Goal: Transaction & Acquisition: Book appointment/travel/reservation

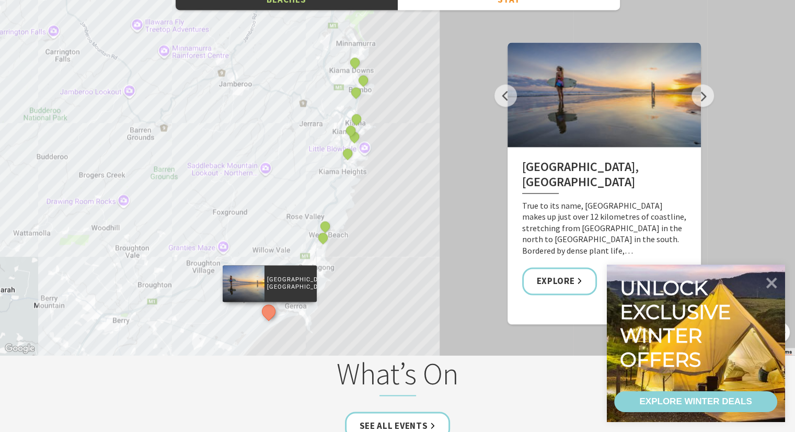
scroll to position [1672, 0]
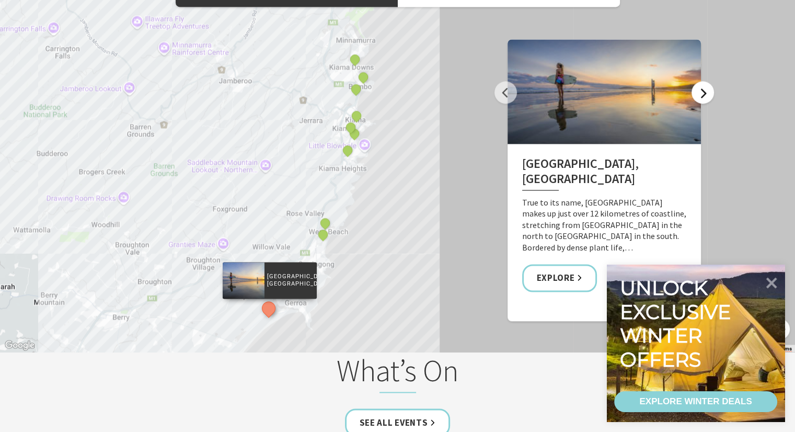
click at [701, 97] on button "Next" at bounding box center [703, 92] width 22 height 22
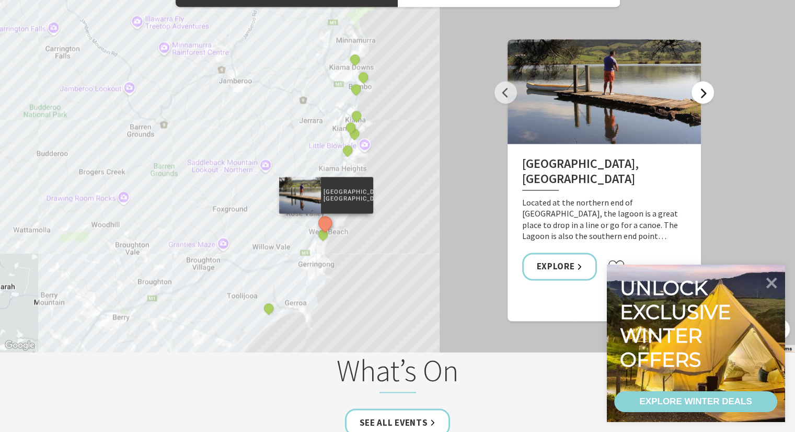
click at [701, 97] on button "Next" at bounding box center [703, 92] width 22 height 22
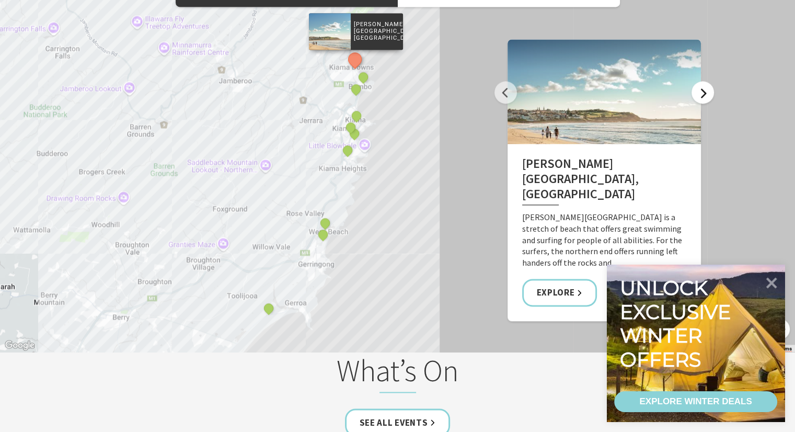
click at [701, 97] on button "Next" at bounding box center [703, 92] width 22 height 22
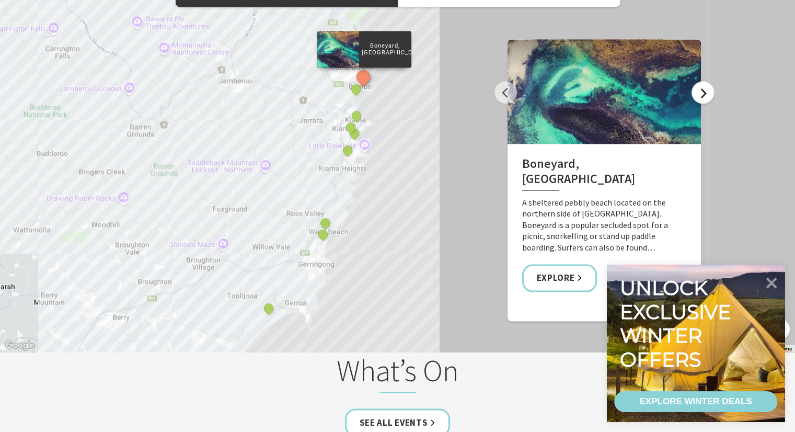
click at [701, 97] on button "Next" at bounding box center [703, 92] width 22 height 22
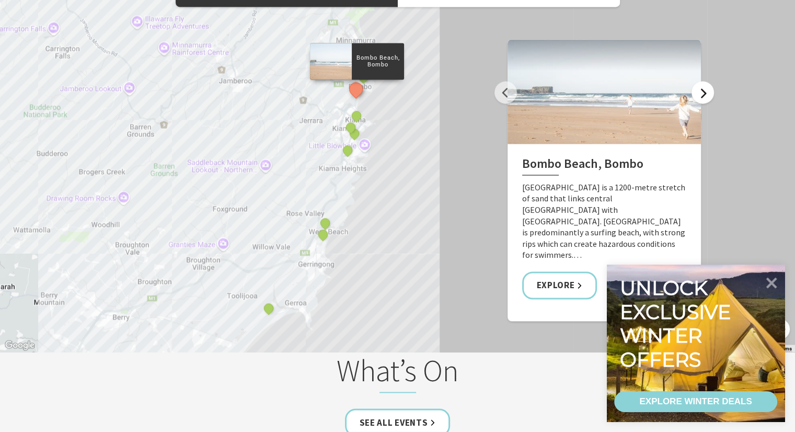
click at [701, 97] on button "Next" at bounding box center [703, 92] width 22 height 22
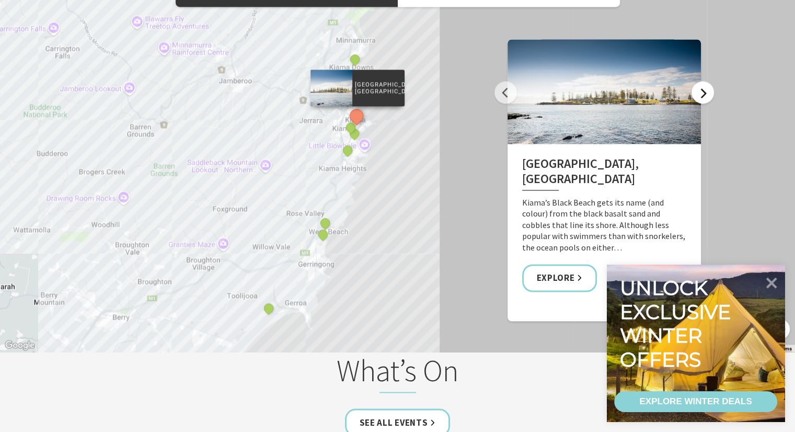
click at [701, 97] on button "Next" at bounding box center [703, 92] width 22 height 22
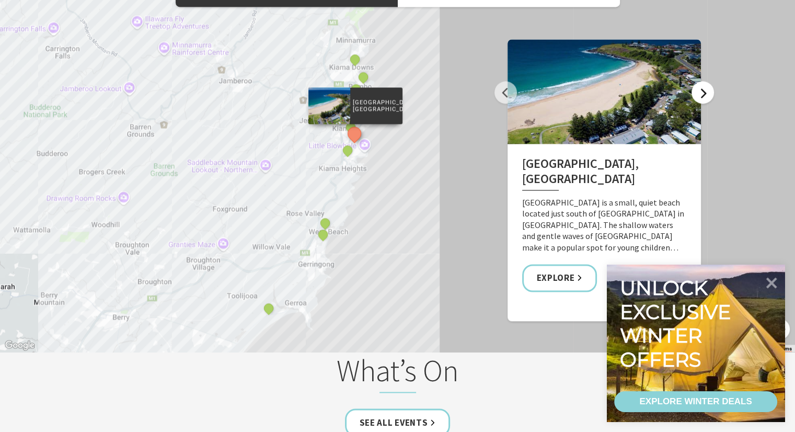
click at [701, 97] on button "Next" at bounding box center [703, 92] width 22 height 22
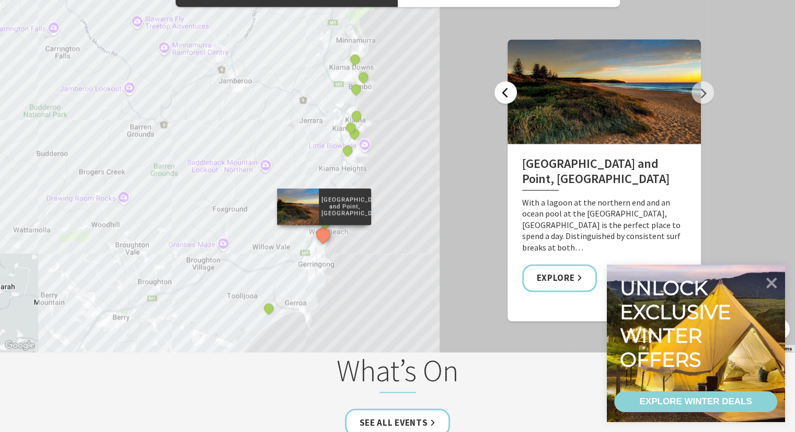
click at [507, 93] on button "Previous" at bounding box center [506, 92] width 22 height 22
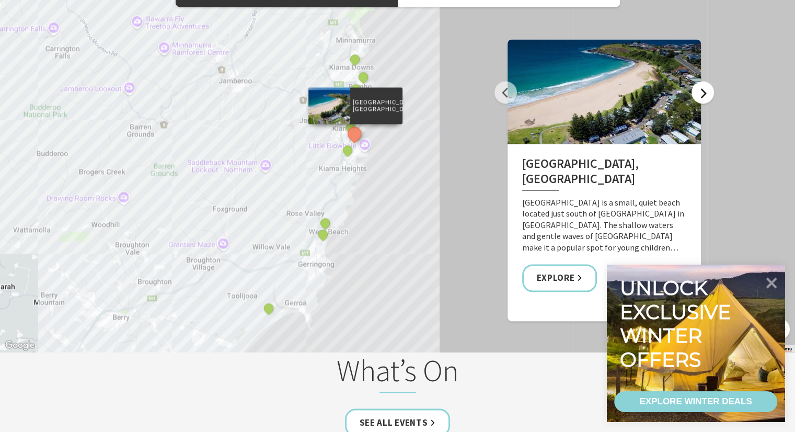
click at [699, 92] on button "Next" at bounding box center [703, 92] width 22 height 22
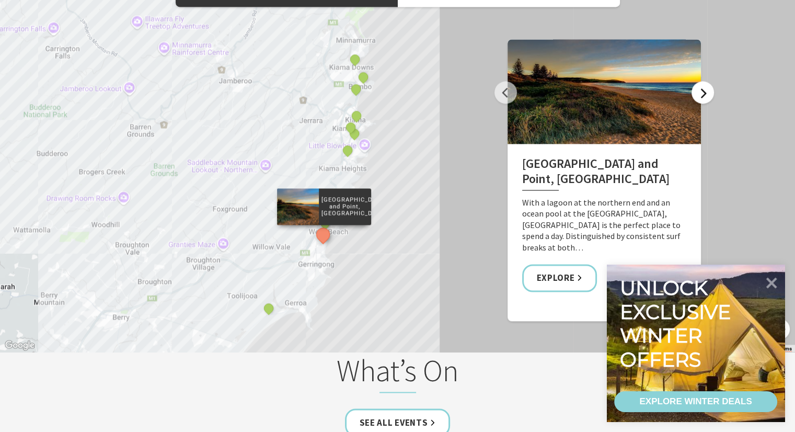
click at [699, 92] on button "Next" at bounding box center [703, 92] width 22 height 22
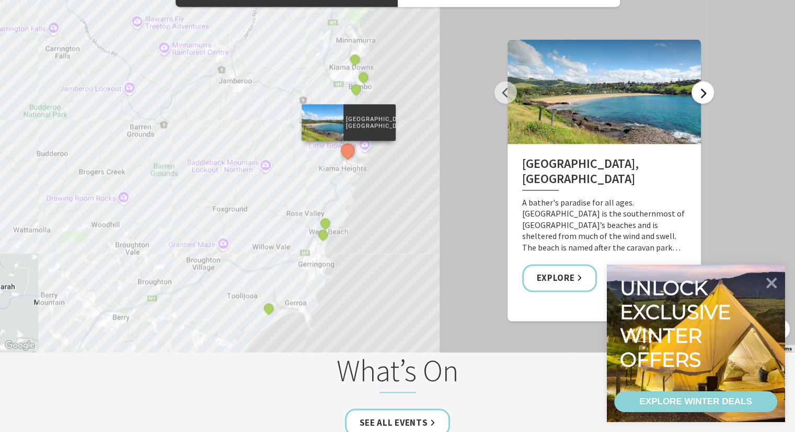
click at [702, 90] on button "Next" at bounding box center [703, 92] width 22 height 22
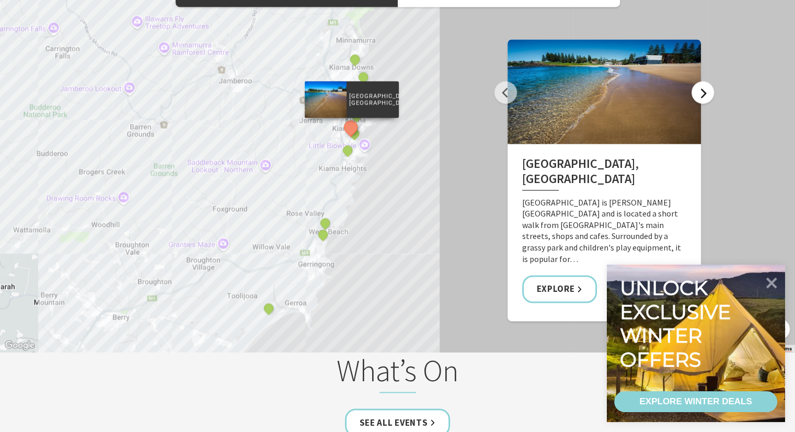
click at [702, 90] on button "Next" at bounding box center [703, 92] width 22 height 22
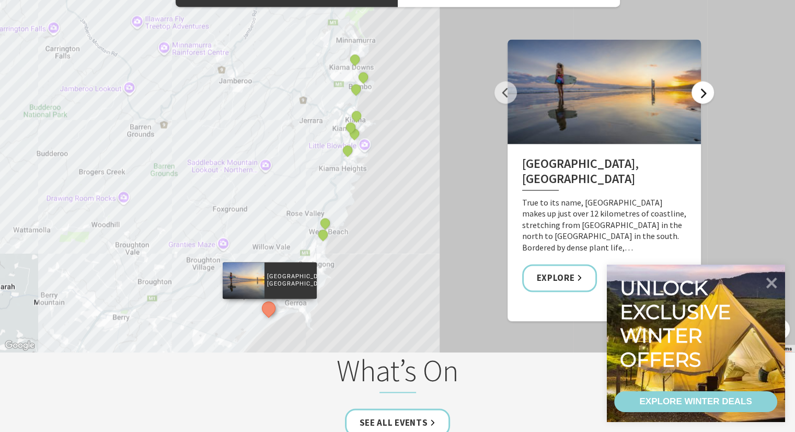
click at [702, 90] on button "Next" at bounding box center [703, 92] width 22 height 22
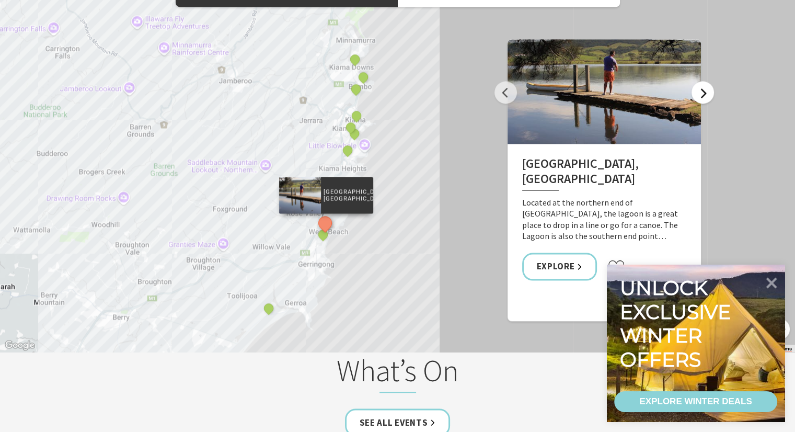
click at [702, 90] on button "Next" at bounding box center [703, 92] width 22 height 22
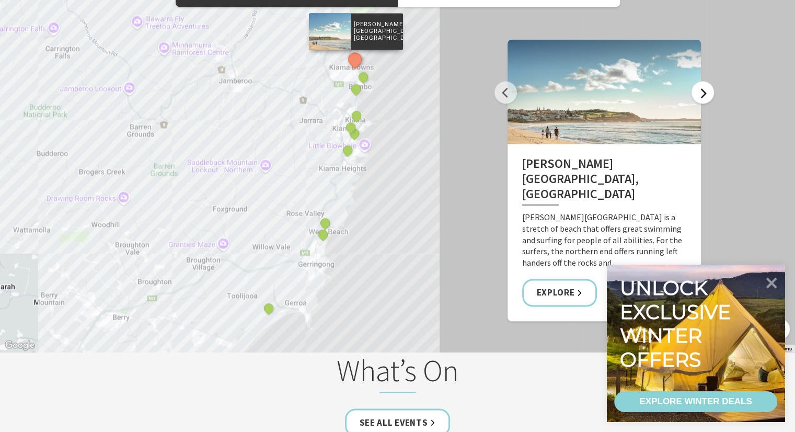
click at [702, 90] on button "Next" at bounding box center [703, 92] width 22 height 22
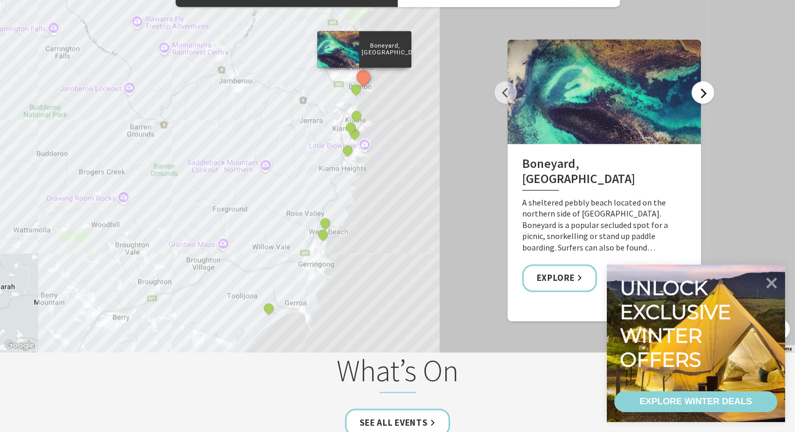
click at [702, 90] on button "Next" at bounding box center [703, 92] width 22 height 22
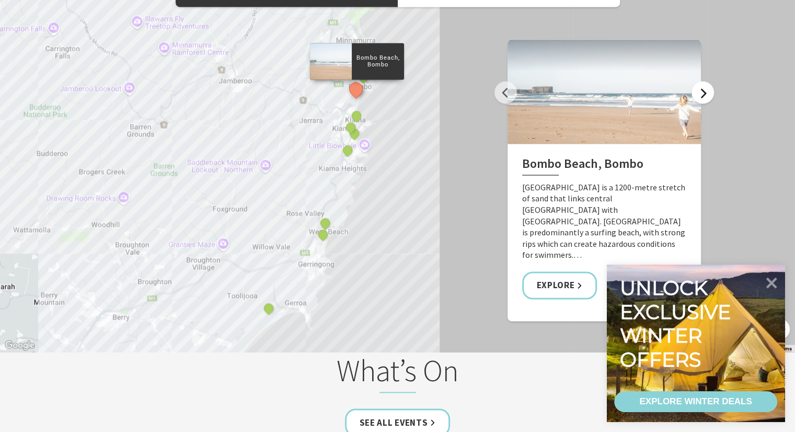
click at [702, 90] on button "Next" at bounding box center [703, 92] width 22 height 22
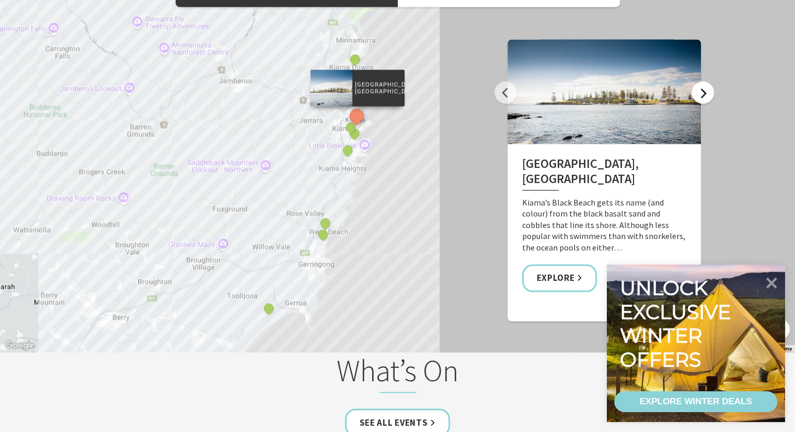
click at [702, 90] on button "Next" at bounding box center [703, 92] width 22 height 22
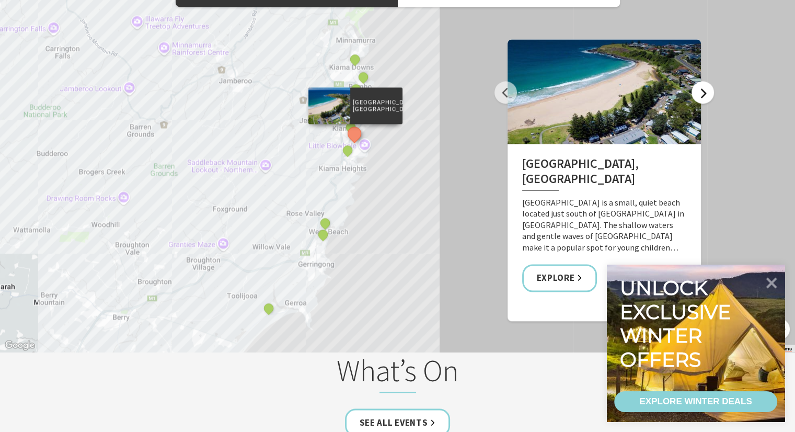
click at [702, 90] on button "Next" at bounding box center [703, 92] width 22 height 22
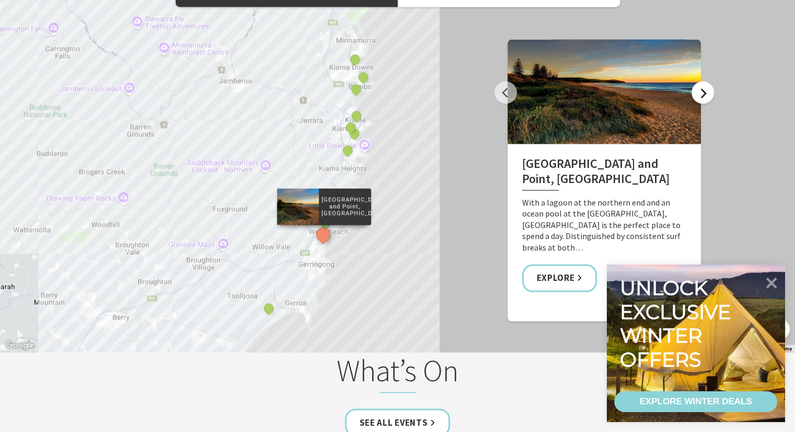
click at [702, 90] on button "Next" at bounding box center [703, 92] width 22 height 22
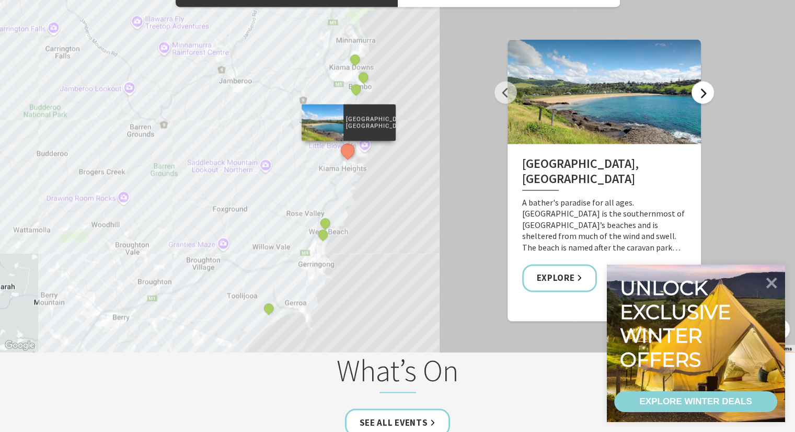
click at [702, 90] on button "Next" at bounding box center [703, 92] width 22 height 22
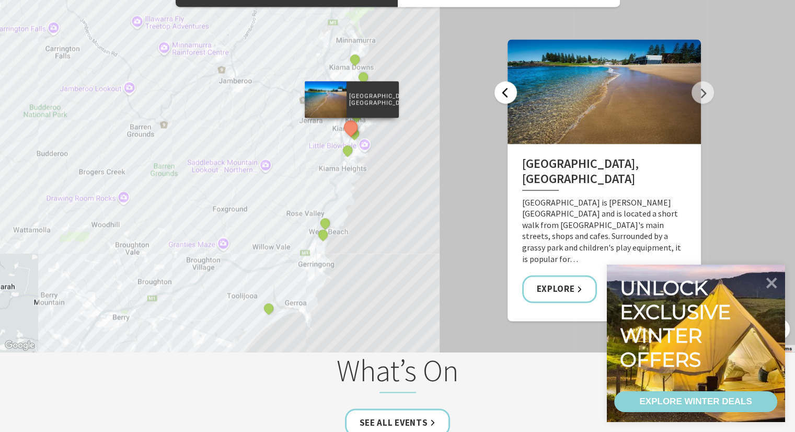
click at [508, 95] on button "Previous" at bounding box center [506, 92] width 22 height 22
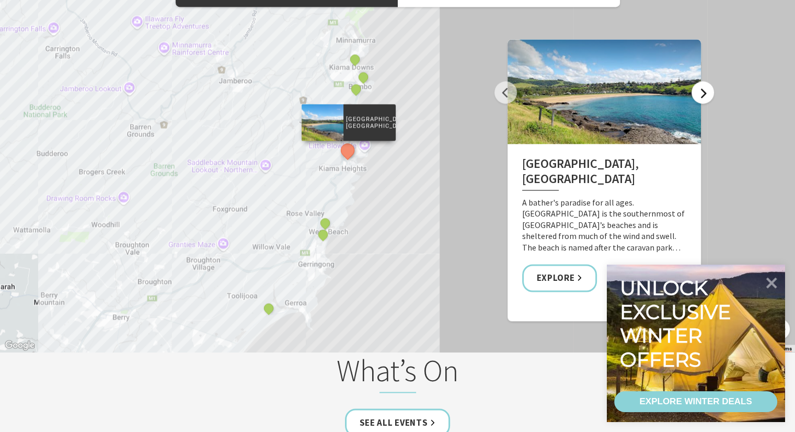
click at [704, 91] on button "Next" at bounding box center [703, 92] width 22 height 22
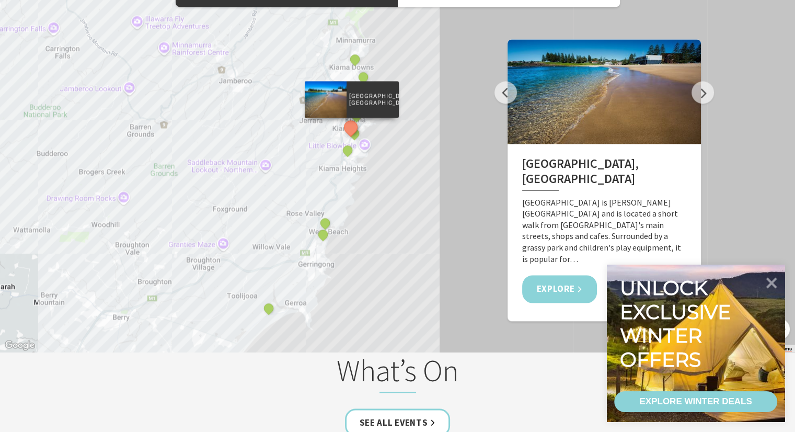
click at [569, 275] on link "Explore" at bounding box center [559, 289] width 75 height 28
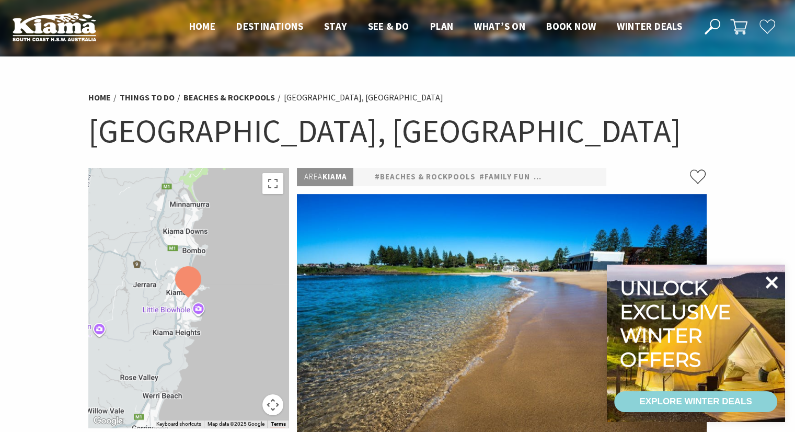
click at [772, 283] on icon at bounding box center [772, 282] width 13 height 13
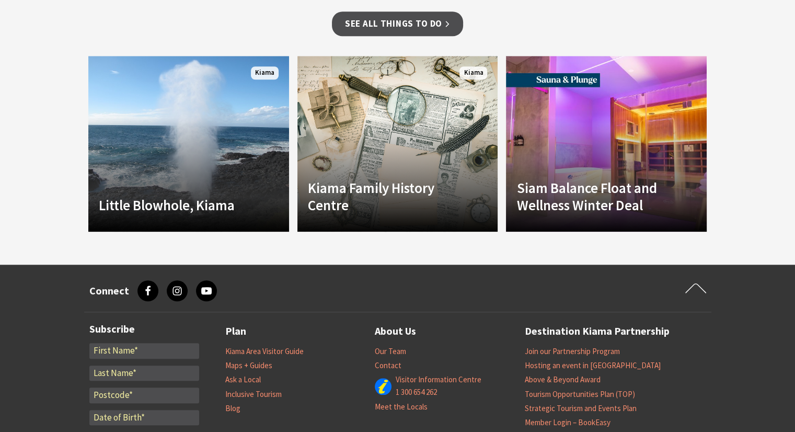
scroll to position [954, 0]
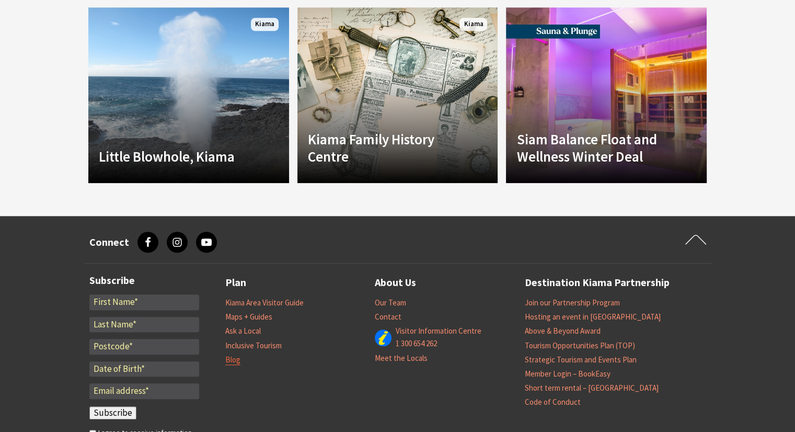
click at [234, 359] on link "Blog" at bounding box center [232, 360] width 15 height 10
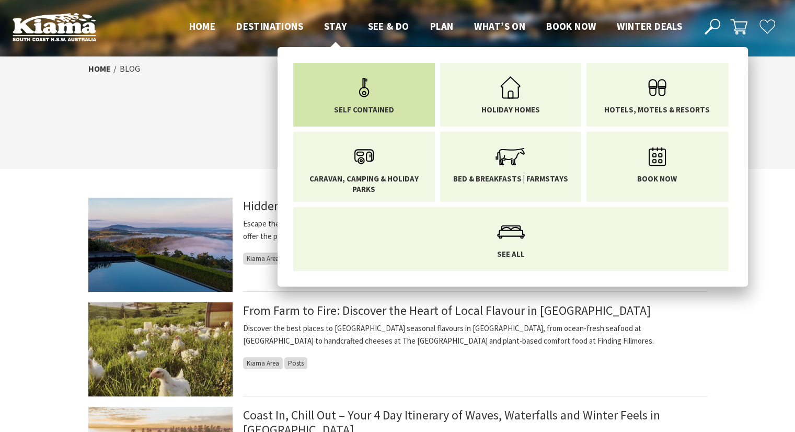
click at [358, 96] on icon "Main Menu" at bounding box center [364, 88] width 34 height 34
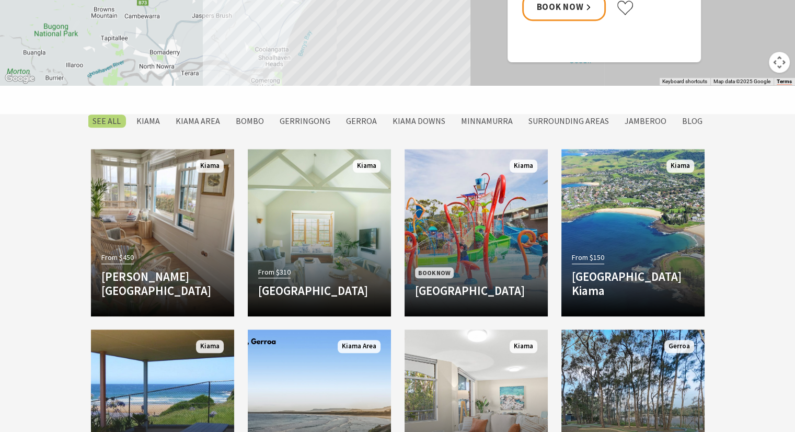
scroll to position [763, 0]
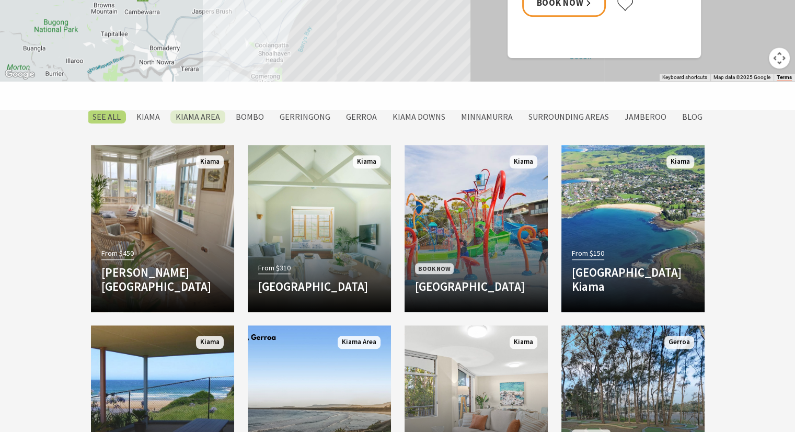
click at [201, 118] on label "Kiama Area" at bounding box center [197, 116] width 55 height 13
click at [0, 0] on input "Kiama Area" at bounding box center [0, 0] width 0 height 0
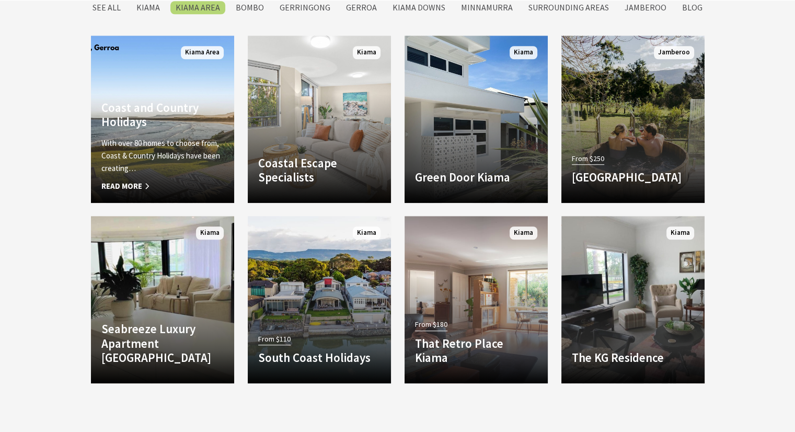
scroll to position [873, 0]
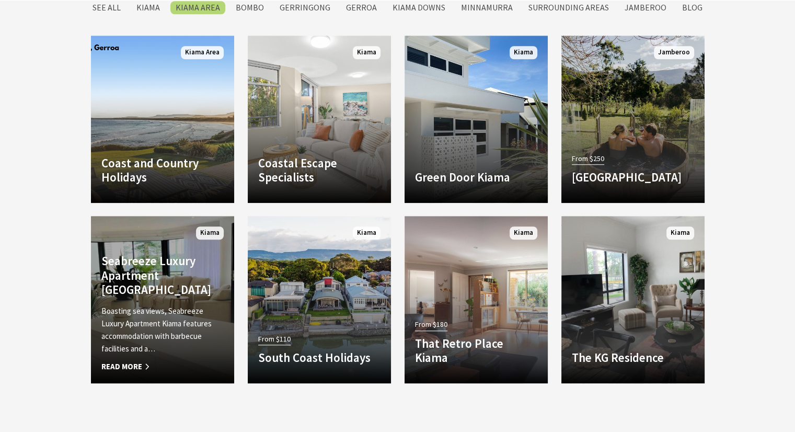
click at [134, 367] on span "Read More" at bounding box center [162, 366] width 122 height 13
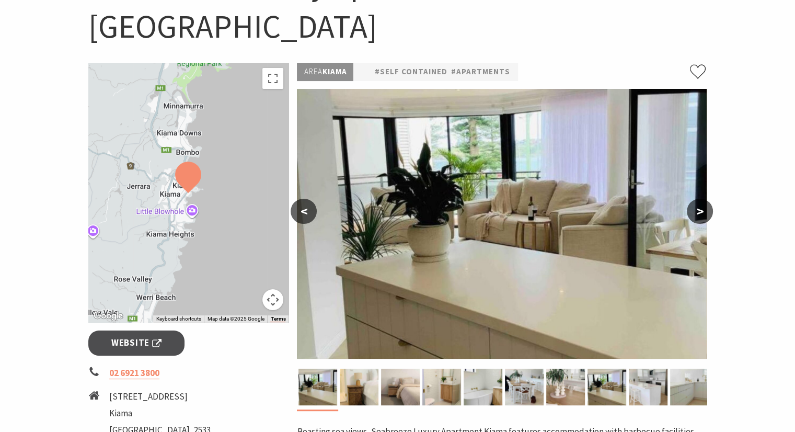
scroll to position [135, 0]
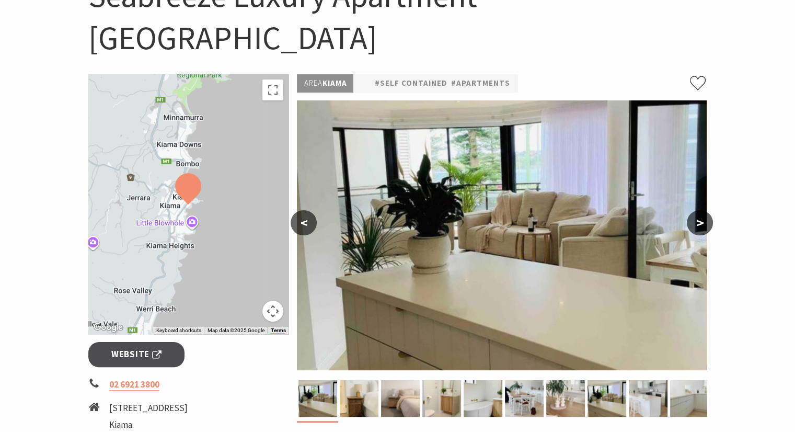
click at [701, 210] on button ">" at bounding box center [700, 222] width 26 height 25
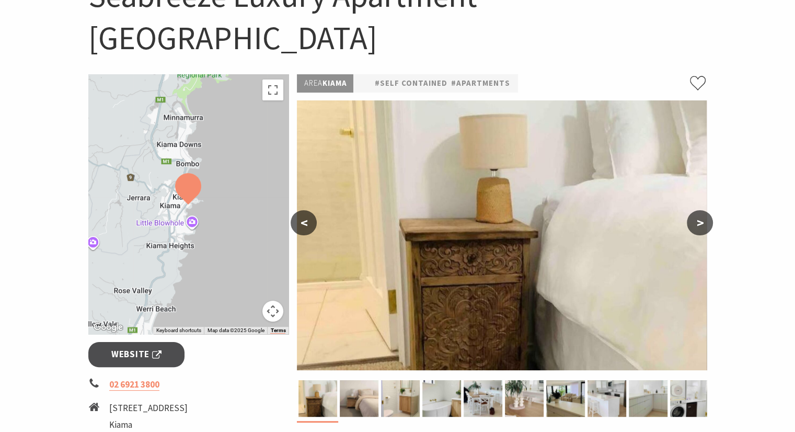
click at [701, 210] on button ">" at bounding box center [700, 222] width 26 height 25
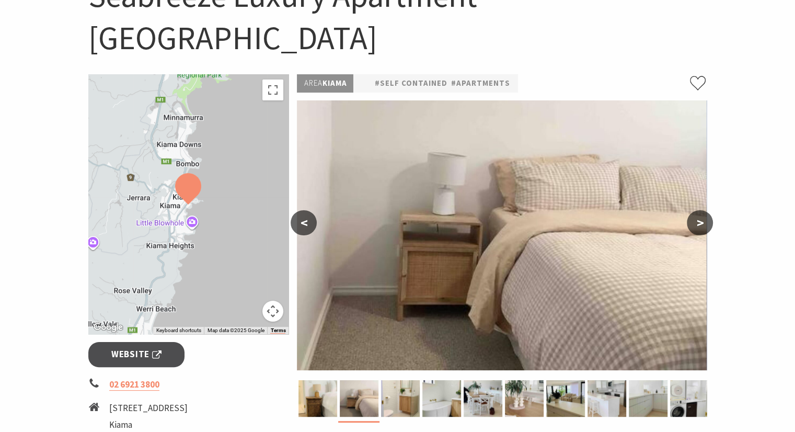
click at [701, 210] on button ">" at bounding box center [700, 222] width 26 height 25
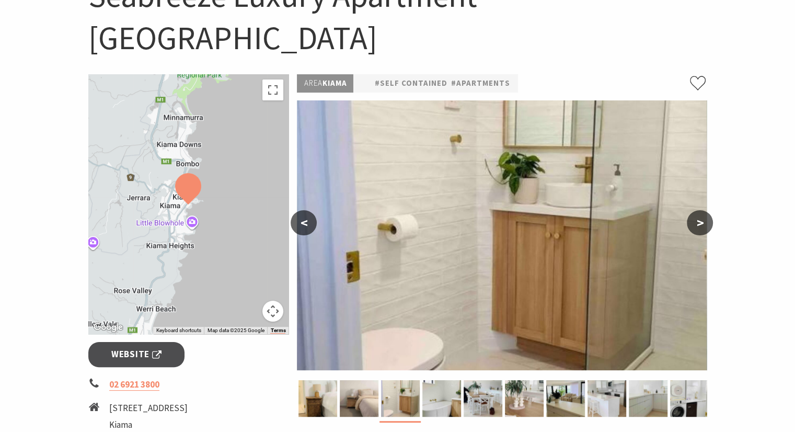
click at [701, 210] on button ">" at bounding box center [700, 222] width 26 height 25
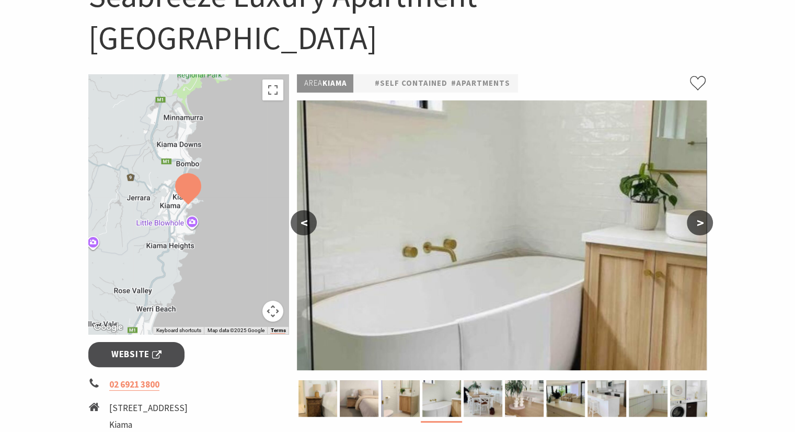
click at [701, 210] on button ">" at bounding box center [700, 222] width 26 height 25
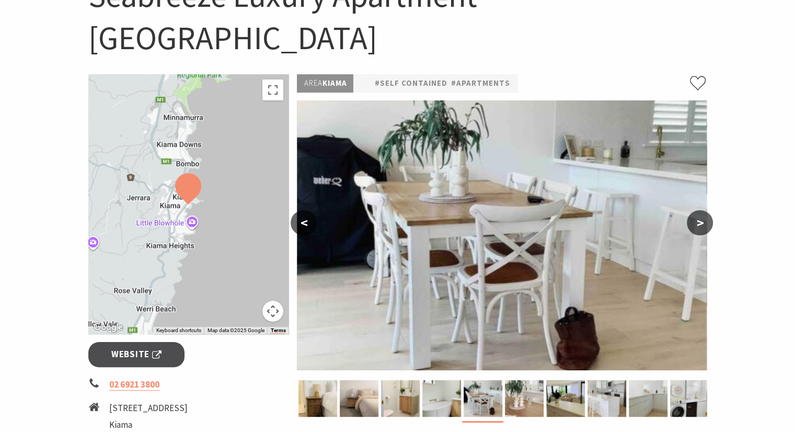
click at [701, 210] on button ">" at bounding box center [700, 222] width 26 height 25
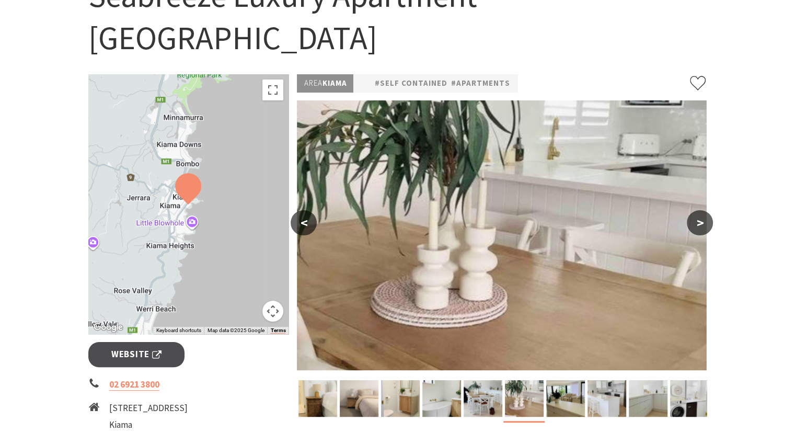
click at [701, 210] on button ">" at bounding box center [700, 222] width 26 height 25
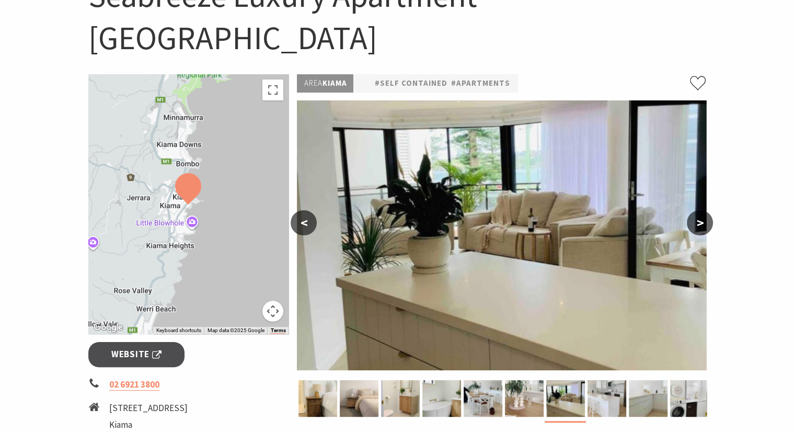
click at [701, 210] on button ">" at bounding box center [700, 222] width 26 height 25
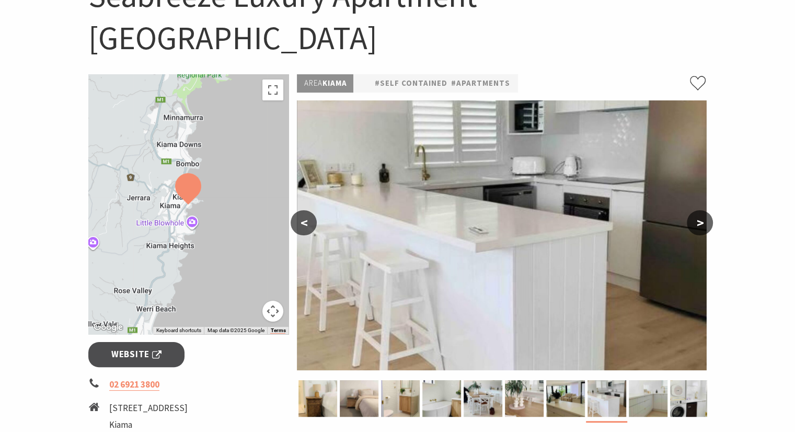
click at [701, 210] on button ">" at bounding box center [700, 222] width 26 height 25
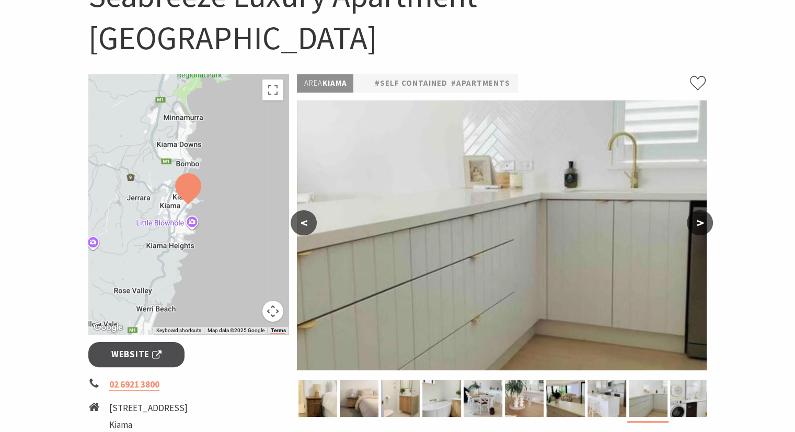
click at [701, 210] on button ">" at bounding box center [700, 222] width 26 height 25
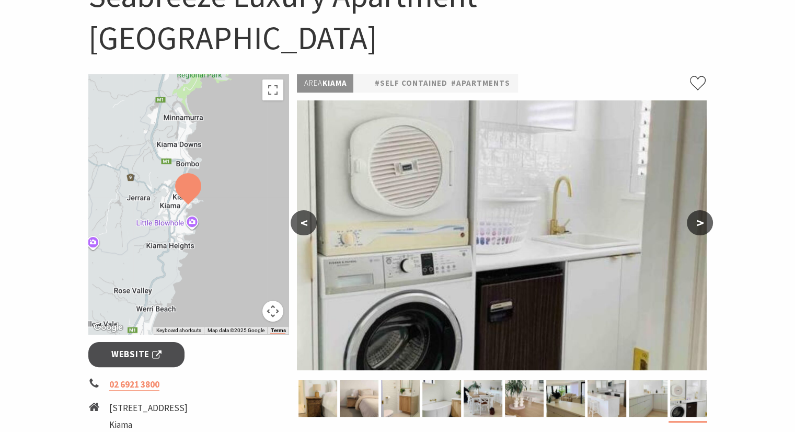
click at [701, 210] on button ">" at bounding box center [700, 222] width 26 height 25
click at [301, 210] on button "<" at bounding box center [304, 222] width 26 height 25
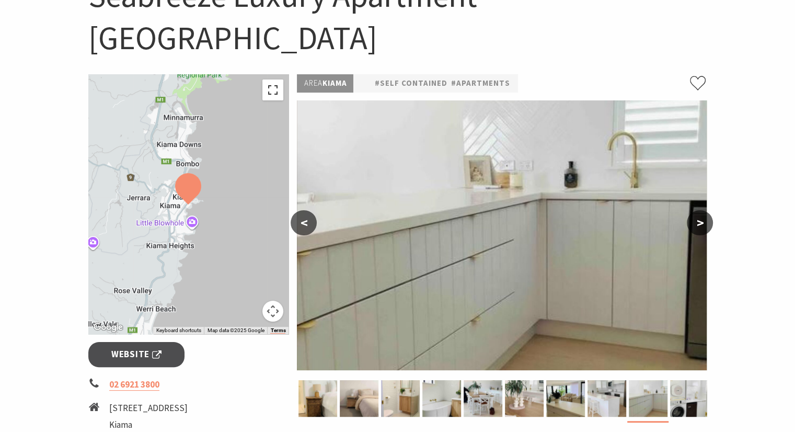
click at [273, 79] on button "Toggle fullscreen view" at bounding box center [272, 89] width 21 height 21
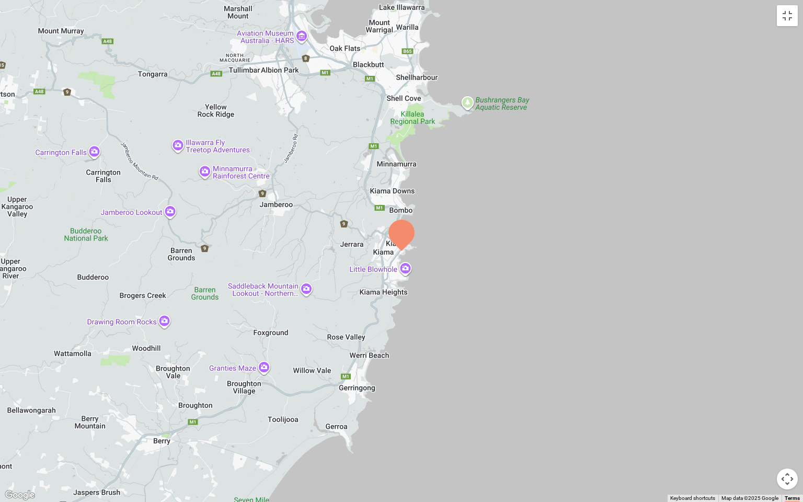
click at [672, 395] on div at bounding box center [401, 251] width 803 height 502
click at [789, 431] on button "Map camera controls" at bounding box center [787, 479] width 21 height 21
click at [759, 425] on button "Zoom in" at bounding box center [761, 426] width 21 height 21
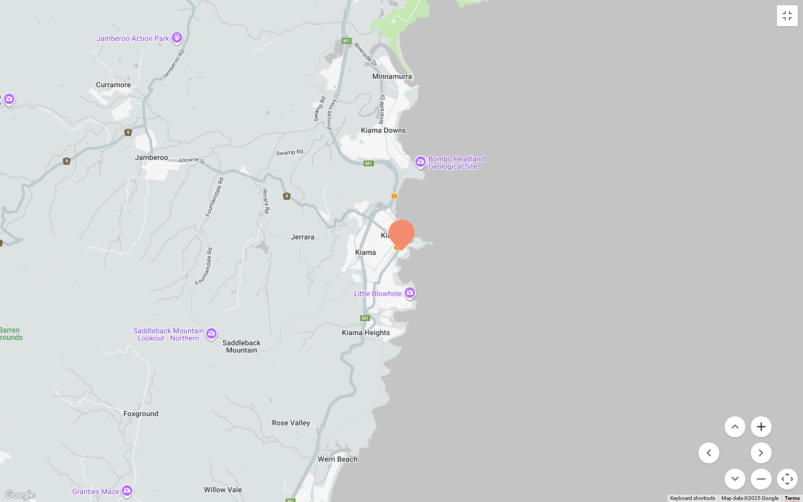
click at [759, 425] on button "Zoom in" at bounding box center [761, 426] width 21 height 21
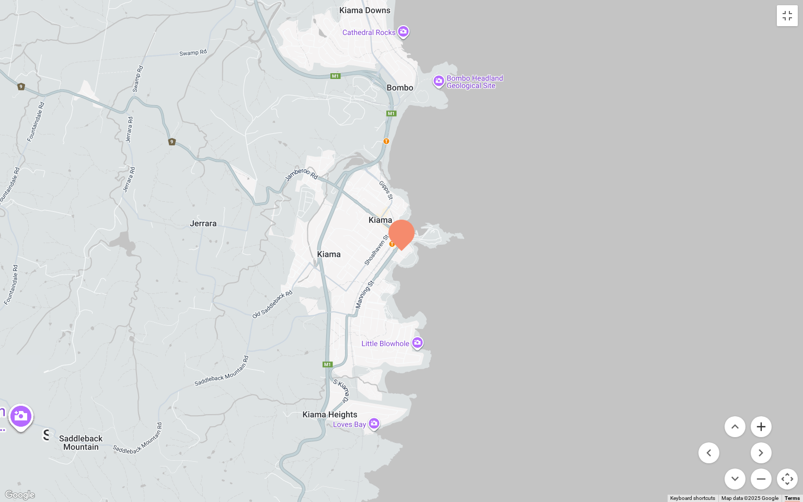
click at [759, 425] on button "Zoom in" at bounding box center [761, 426] width 21 height 21
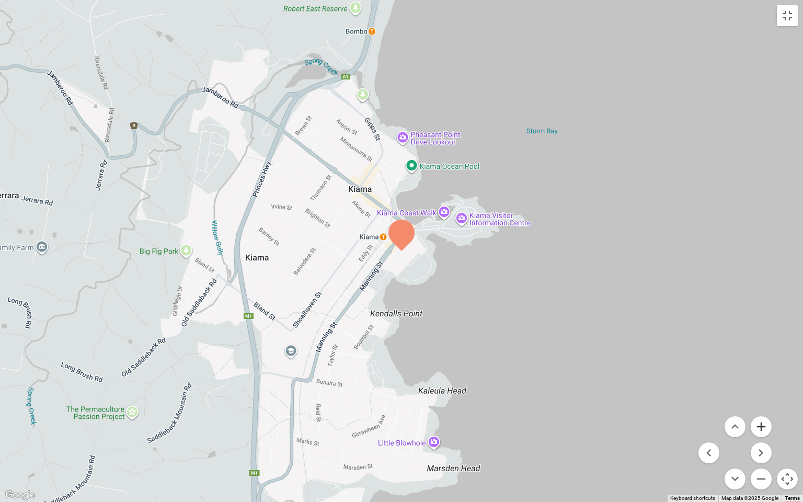
click at [759, 425] on button "Zoom in" at bounding box center [761, 426] width 21 height 21
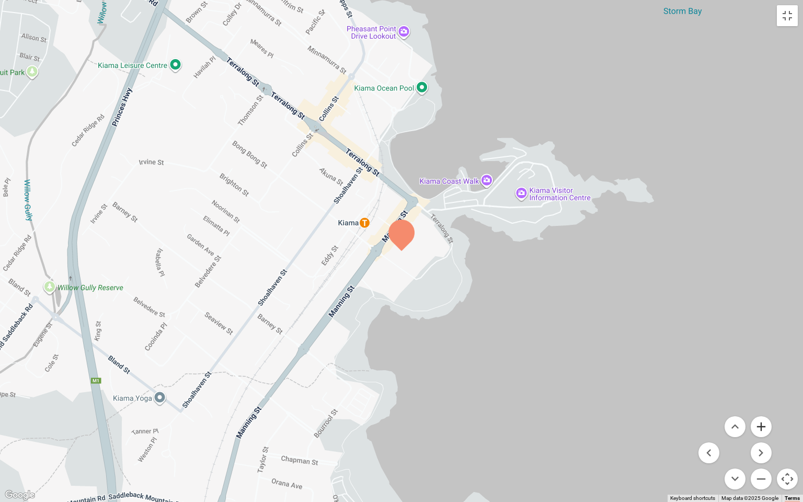
click at [759, 425] on button "Zoom in" at bounding box center [761, 426] width 21 height 21
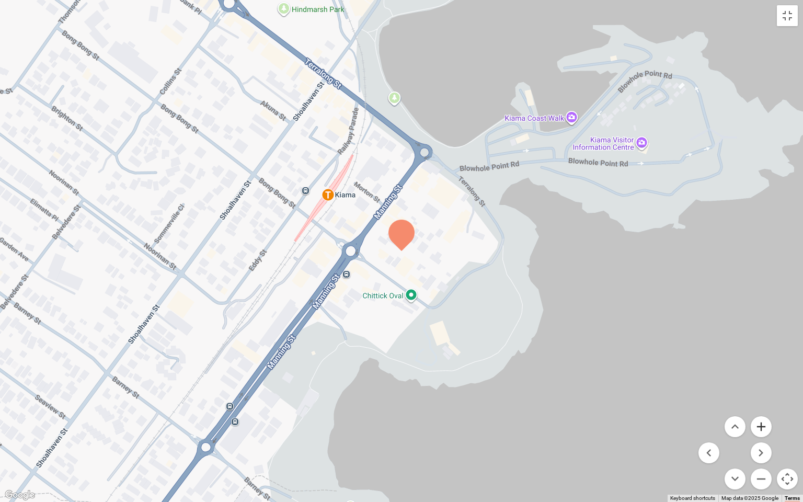
click at [759, 425] on button "Zoom in" at bounding box center [761, 426] width 21 height 21
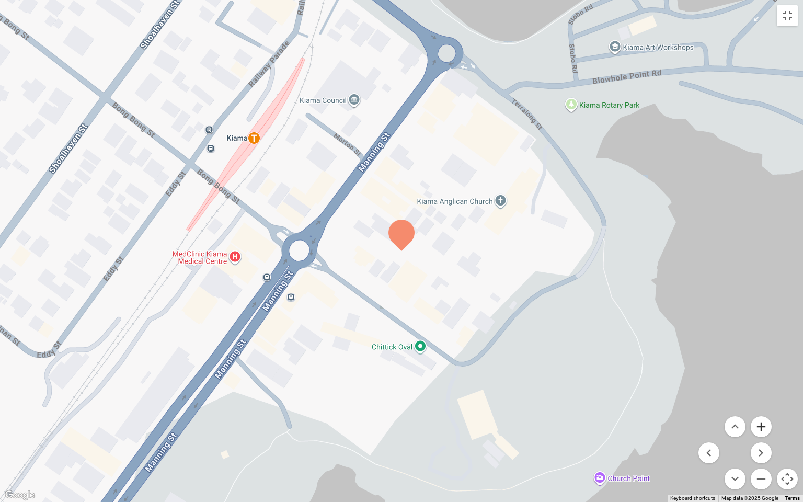
click at [759, 425] on button "Zoom in" at bounding box center [761, 426] width 21 height 21
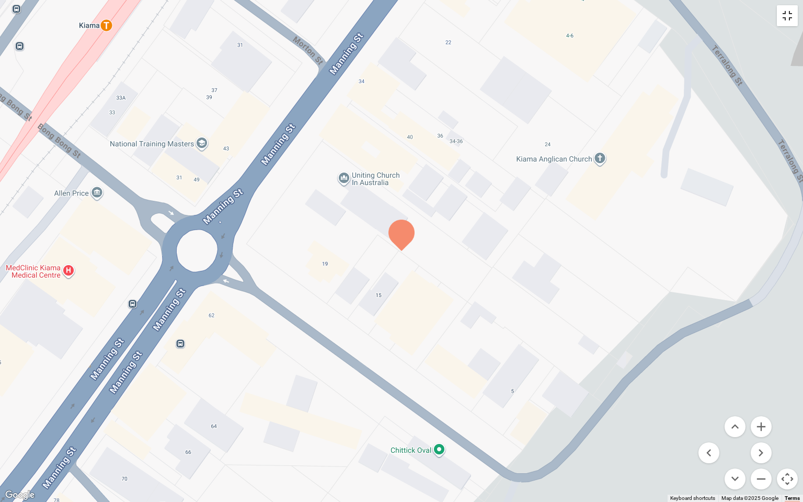
click at [787, 18] on button "Toggle fullscreen view" at bounding box center [787, 15] width 21 height 21
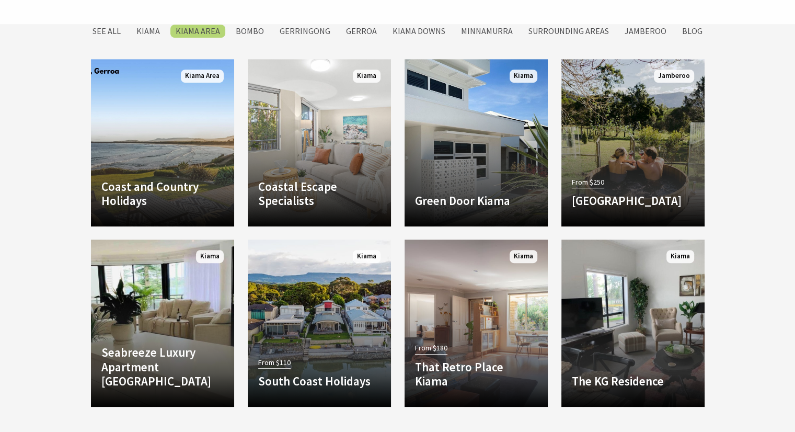
scroll to position [467, 0]
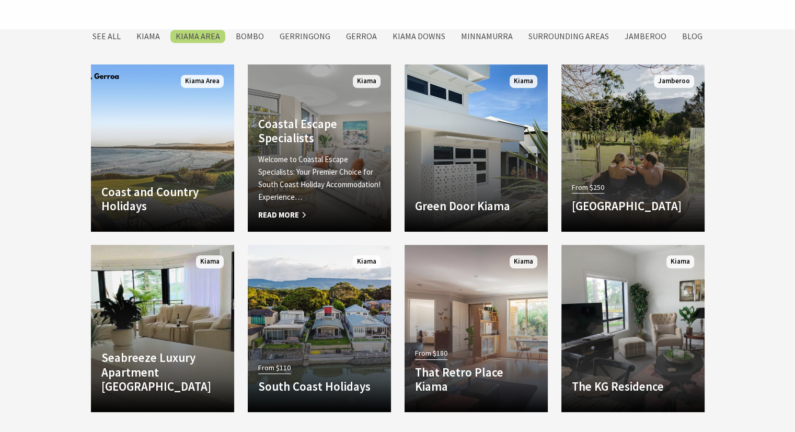
click at [291, 213] on span "Read More" at bounding box center [319, 215] width 122 height 13
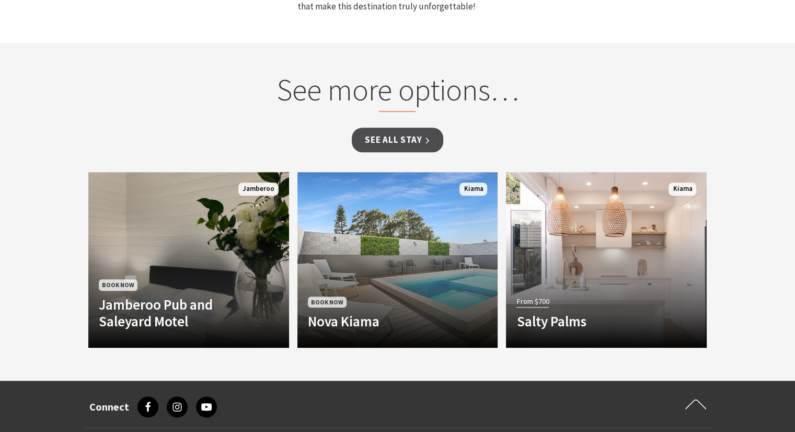
scroll to position [667, 0]
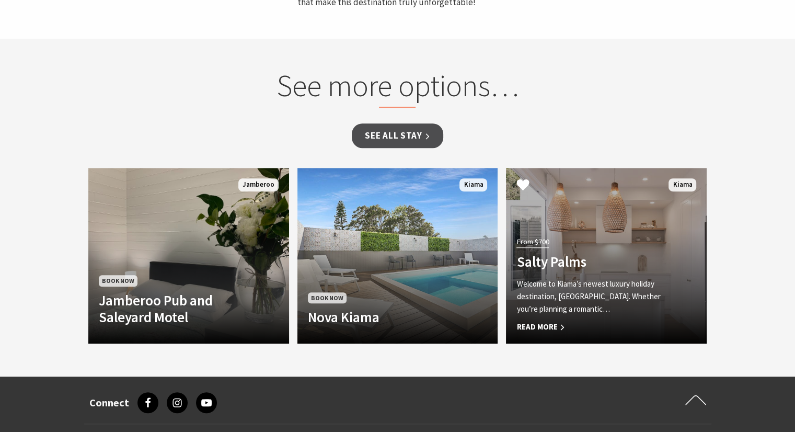
click at [634, 308] on p "Welcome to Kiama’s newest luxury holiday destination, [GEOGRAPHIC_DATA]. Whethe…" at bounding box center [592, 297] width 150 height 38
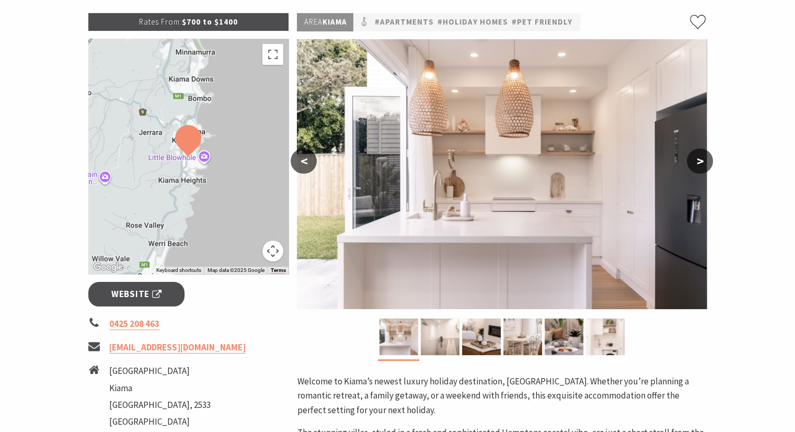
scroll to position [152, 0]
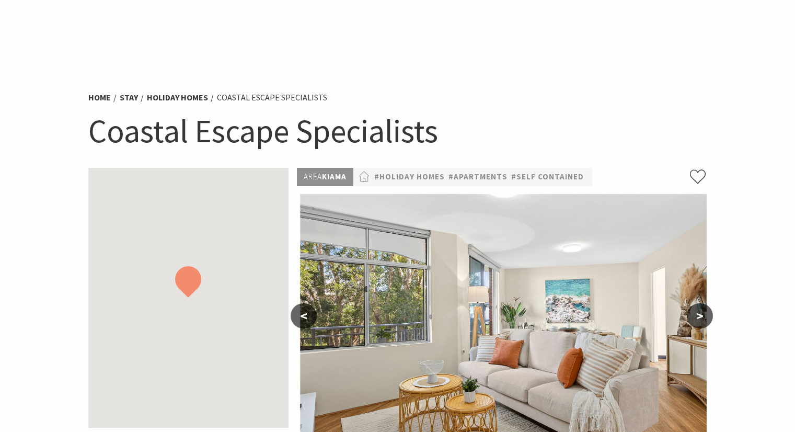
scroll to position [667, 0]
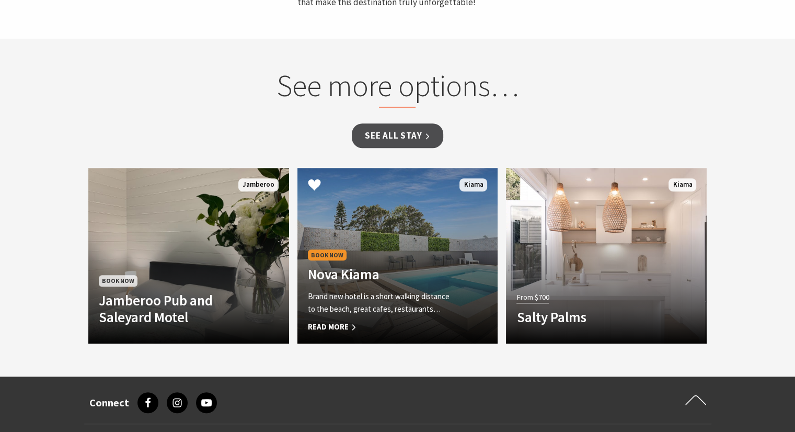
click at [406, 304] on p "Brand new hotel is a short walking distance to the beach, great cafes, restaura…" at bounding box center [383, 302] width 150 height 25
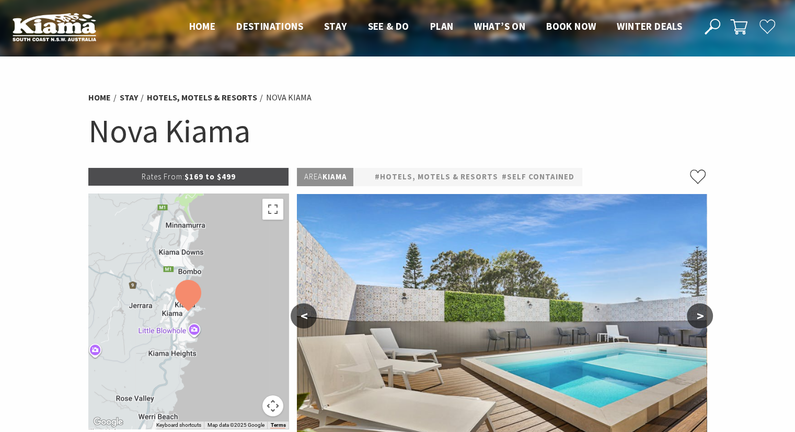
select select "3"
select select "2"
